Goal: Answer question/provide support: Share knowledge or assist other users

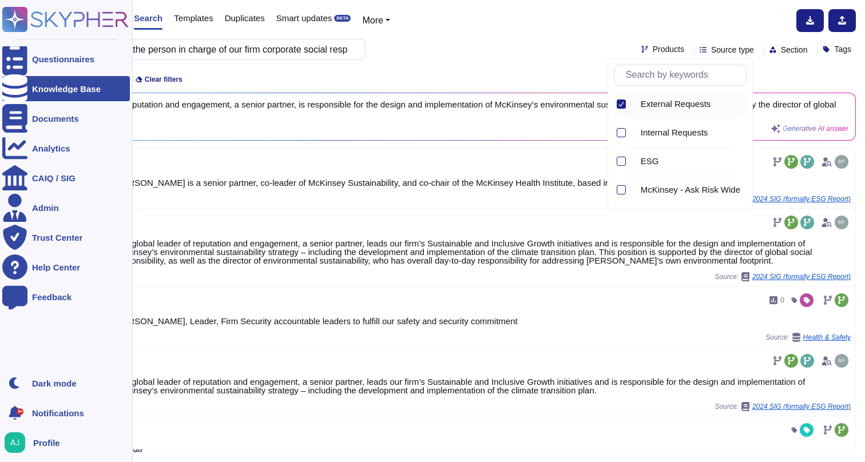
click at [44, 86] on div "Knowledge Base" at bounding box center [66, 89] width 69 height 9
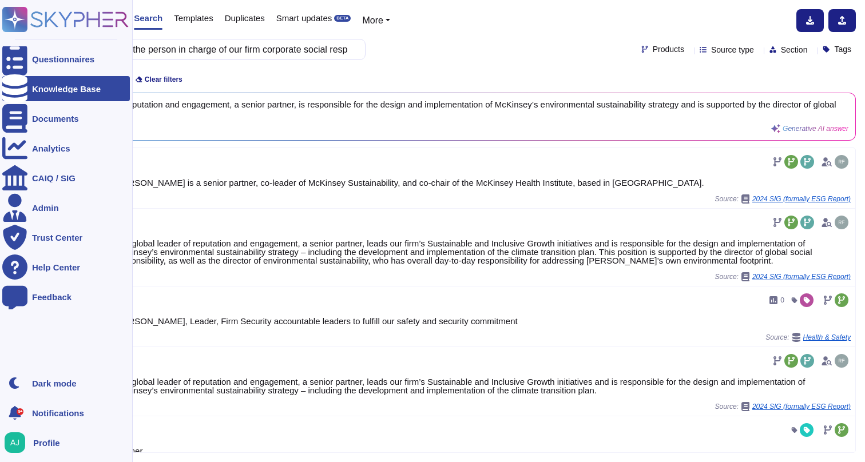
click at [45, 24] on icon at bounding box center [65, 19] width 126 height 25
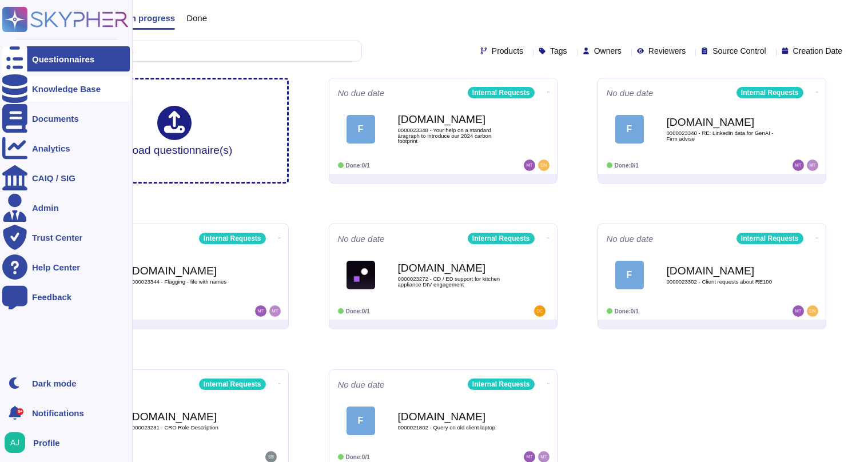
click at [45, 86] on div "Knowledge Base" at bounding box center [66, 89] width 69 height 9
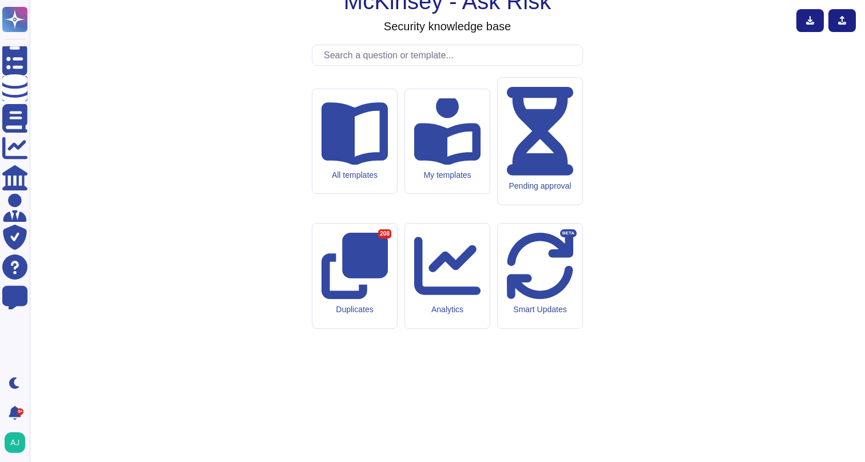
click at [360, 65] on input "text" at bounding box center [450, 55] width 264 height 20
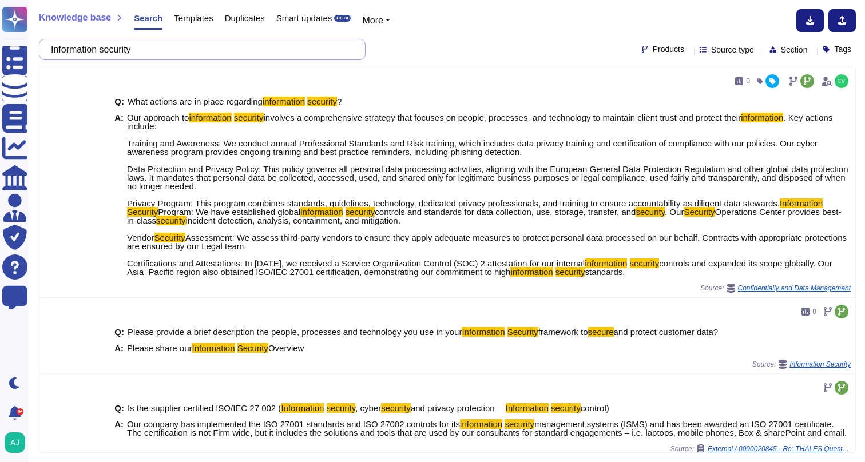
type input "Information security"
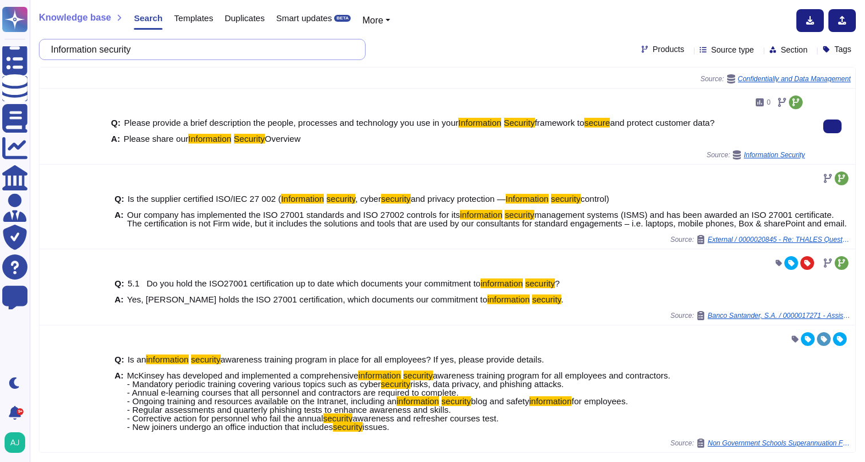
scroll to position [210, 0]
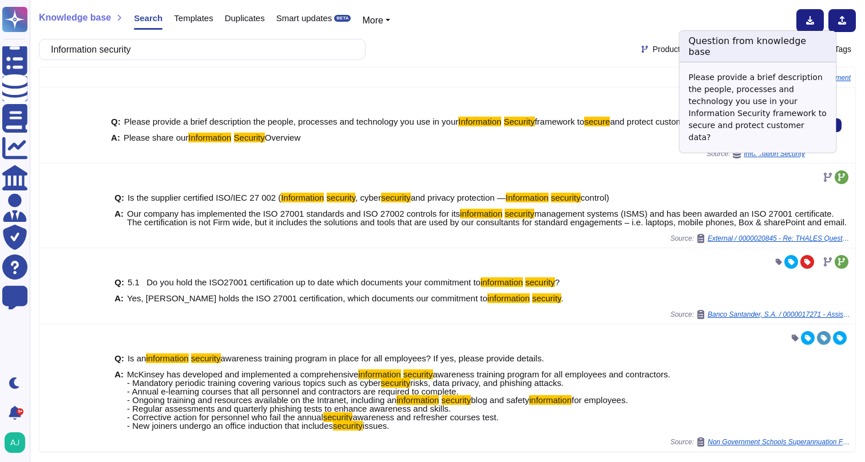
click at [780, 157] on span "Information Security" at bounding box center [774, 153] width 61 height 7
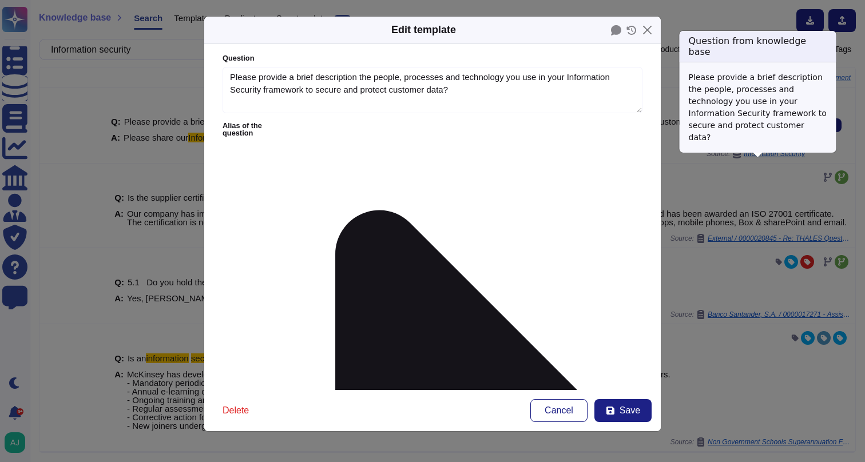
type textarea "Please provide a brief description the people, processes and technology you use…"
type textarea "Please share our Information Security Overview"
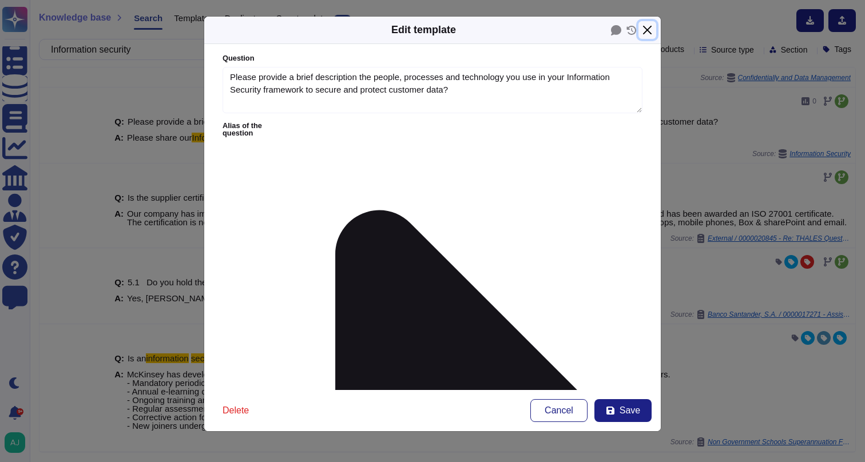
click at [650, 32] on button "Close" at bounding box center [647, 30] width 18 height 18
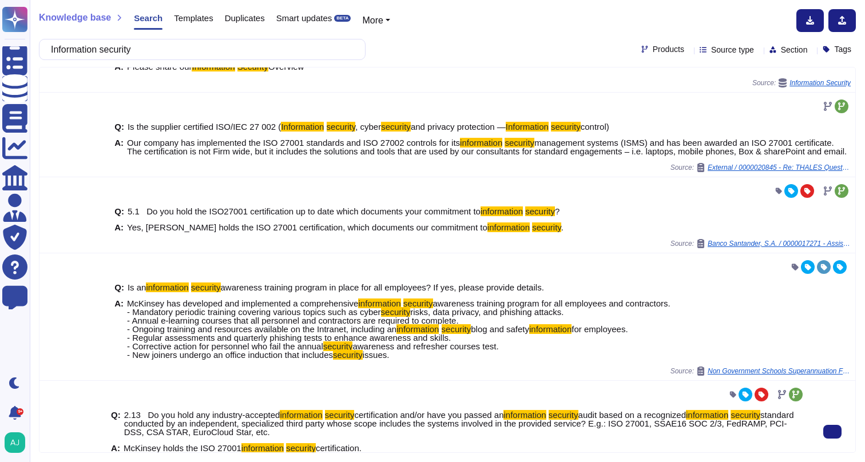
scroll to position [0, 0]
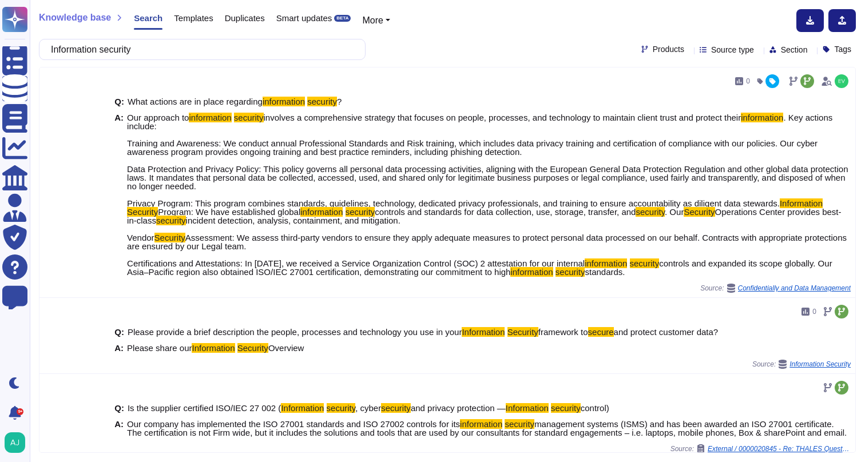
click at [733, 51] on div "Source type" at bounding box center [729, 49] width 59 height 9
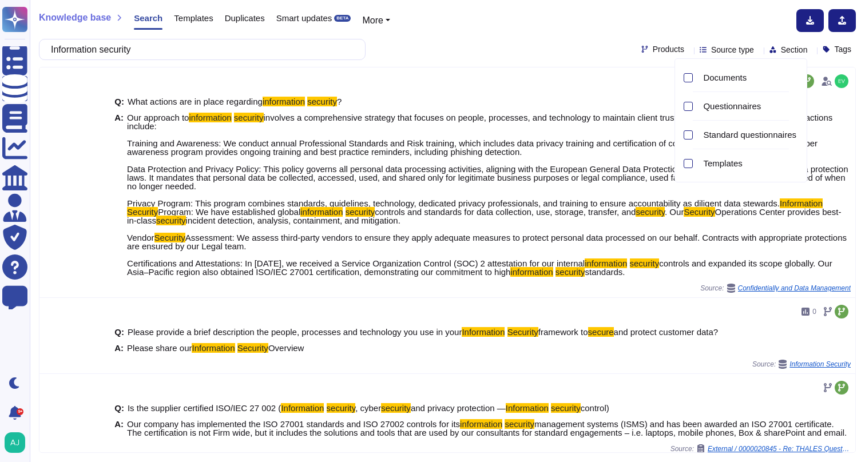
click at [660, 54] on div "Products" at bounding box center [664, 49] width 47 height 9
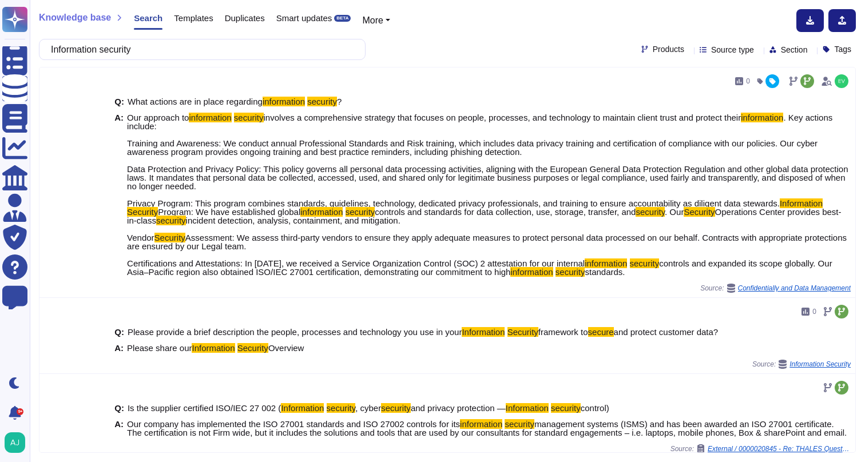
click at [689, 50] on icon at bounding box center [689, 50] width 0 height 0
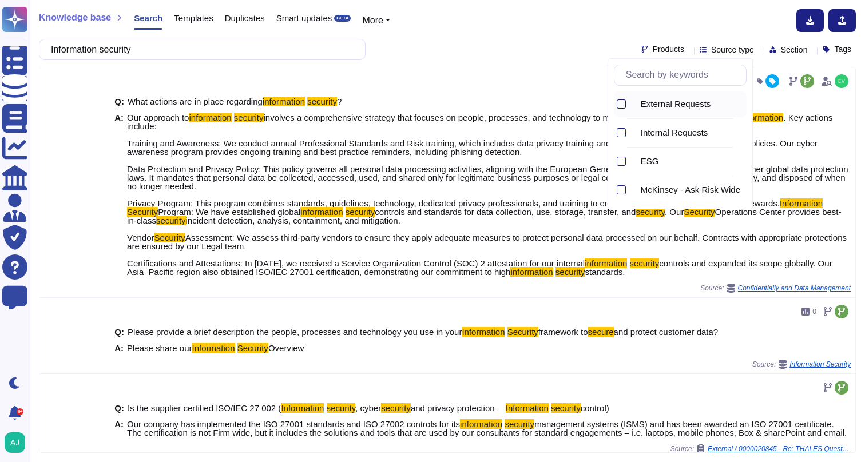
click at [621, 106] on div at bounding box center [621, 104] width 9 height 9
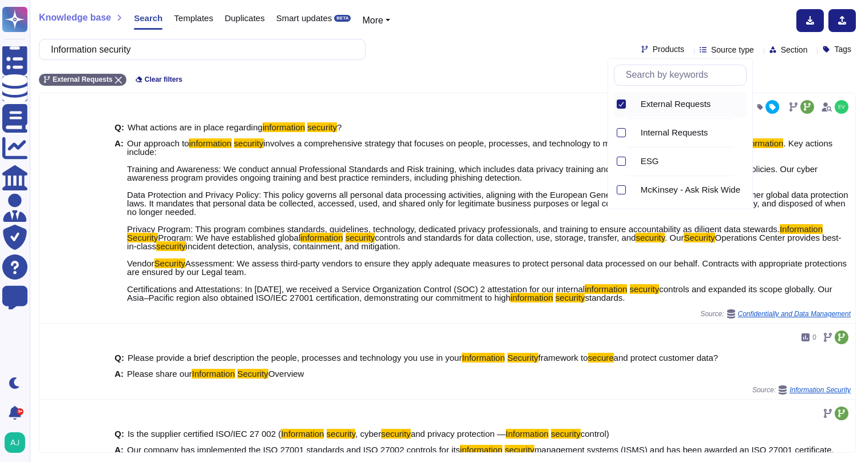
click at [516, 35] on div "Knowledge base Search Templates Duplicates Smart updates BETA More Information …" at bounding box center [447, 231] width 835 height 462
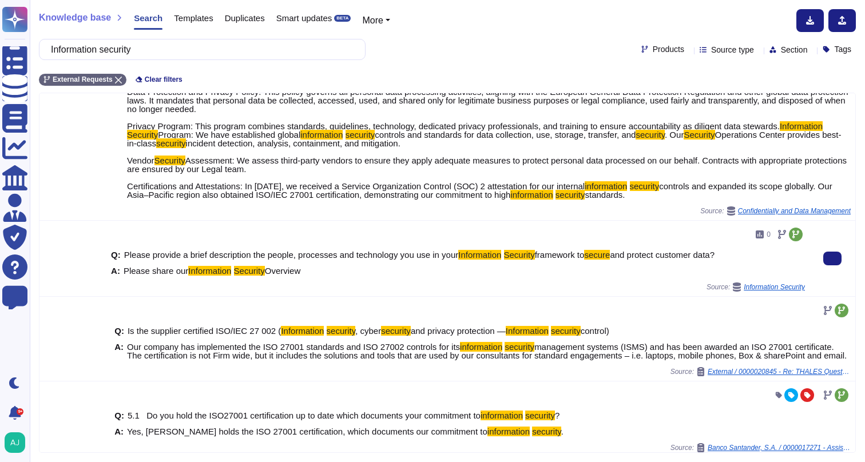
scroll to position [109, 0]
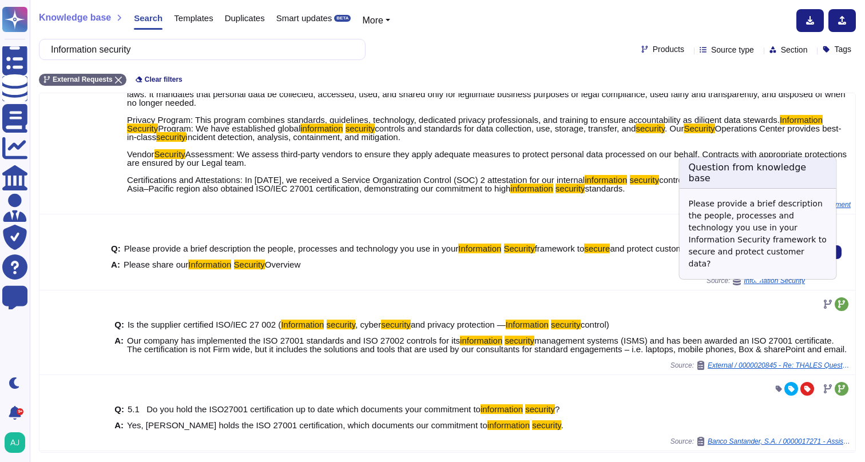
click at [766, 284] on span "Information Security" at bounding box center [774, 280] width 61 height 7
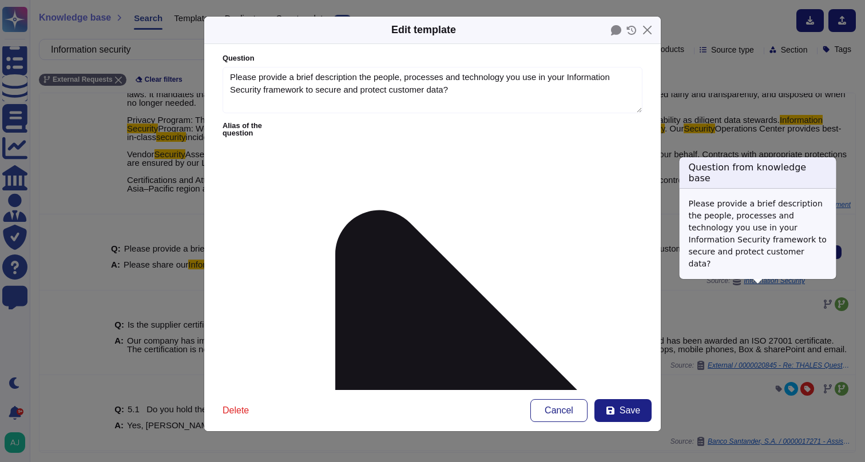
type textarea "Please provide a brief description the people, processes and technology you use…"
type textarea "Please share our Information Security Overview"
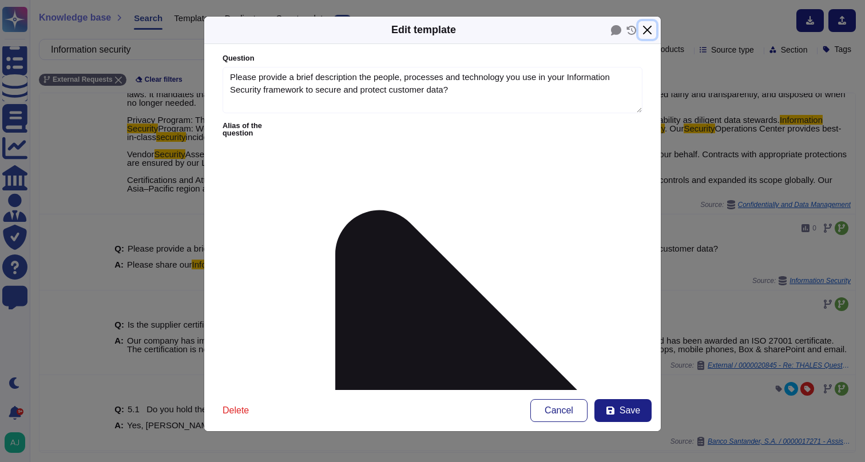
click at [645, 31] on button "Close" at bounding box center [647, 30] width 18 height 18
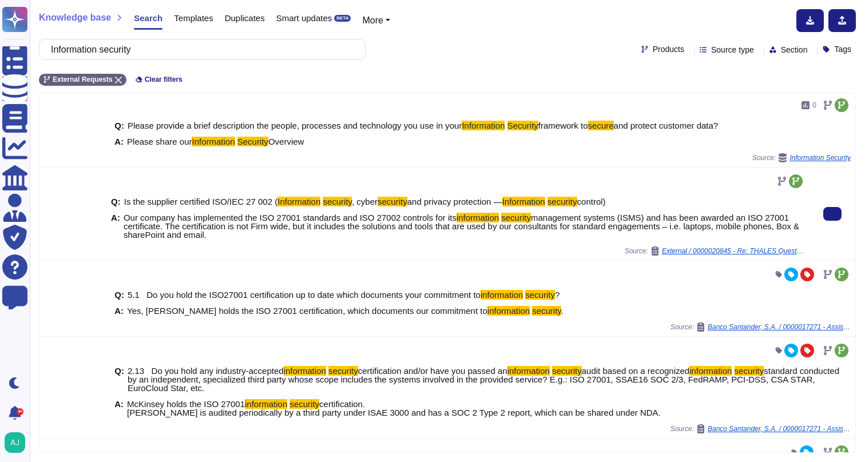
scroll to position [235, 0]
